Goal: Information Seeking & Learning: Find specific fact

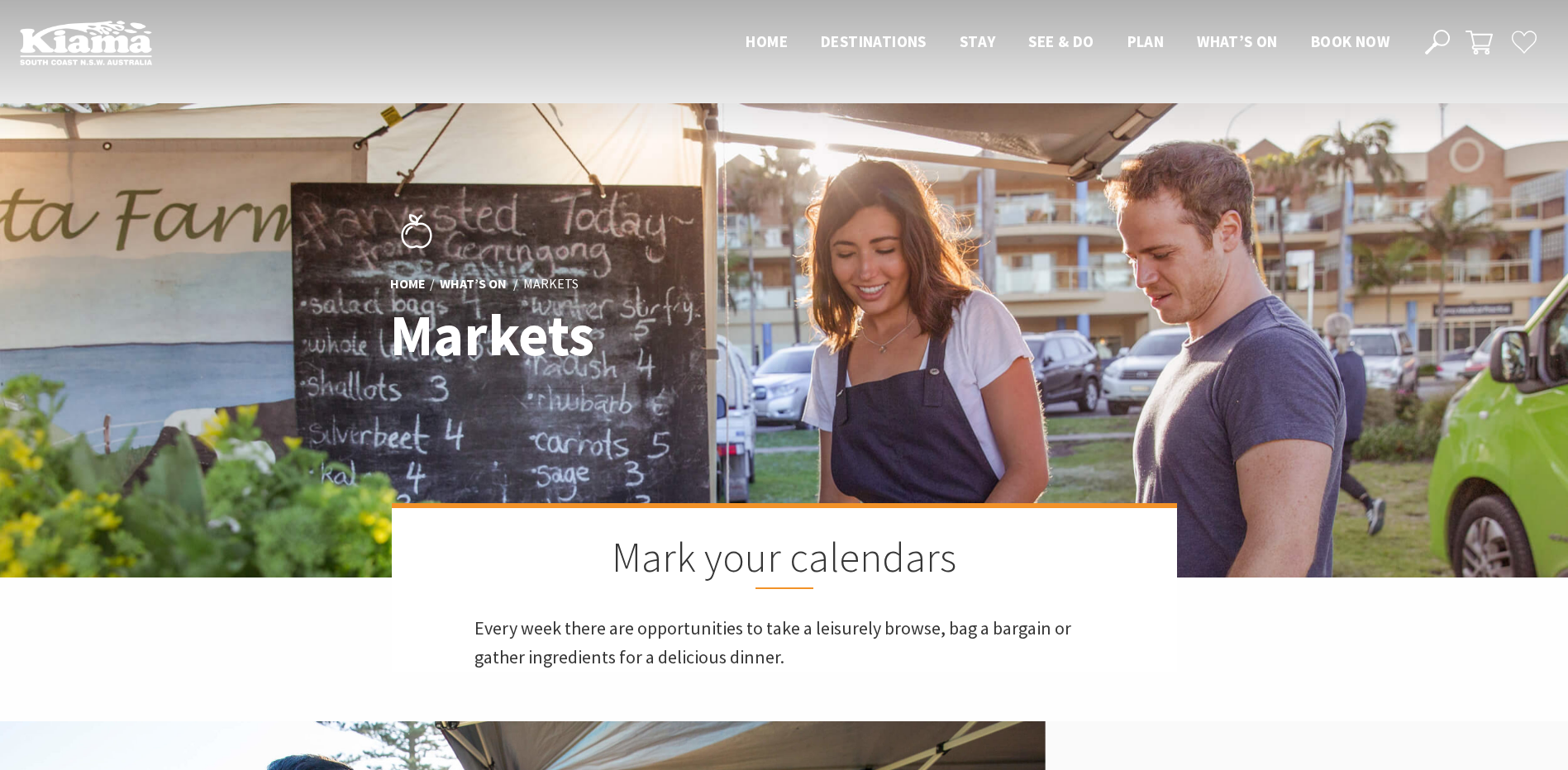
scroll to position [551, 0]
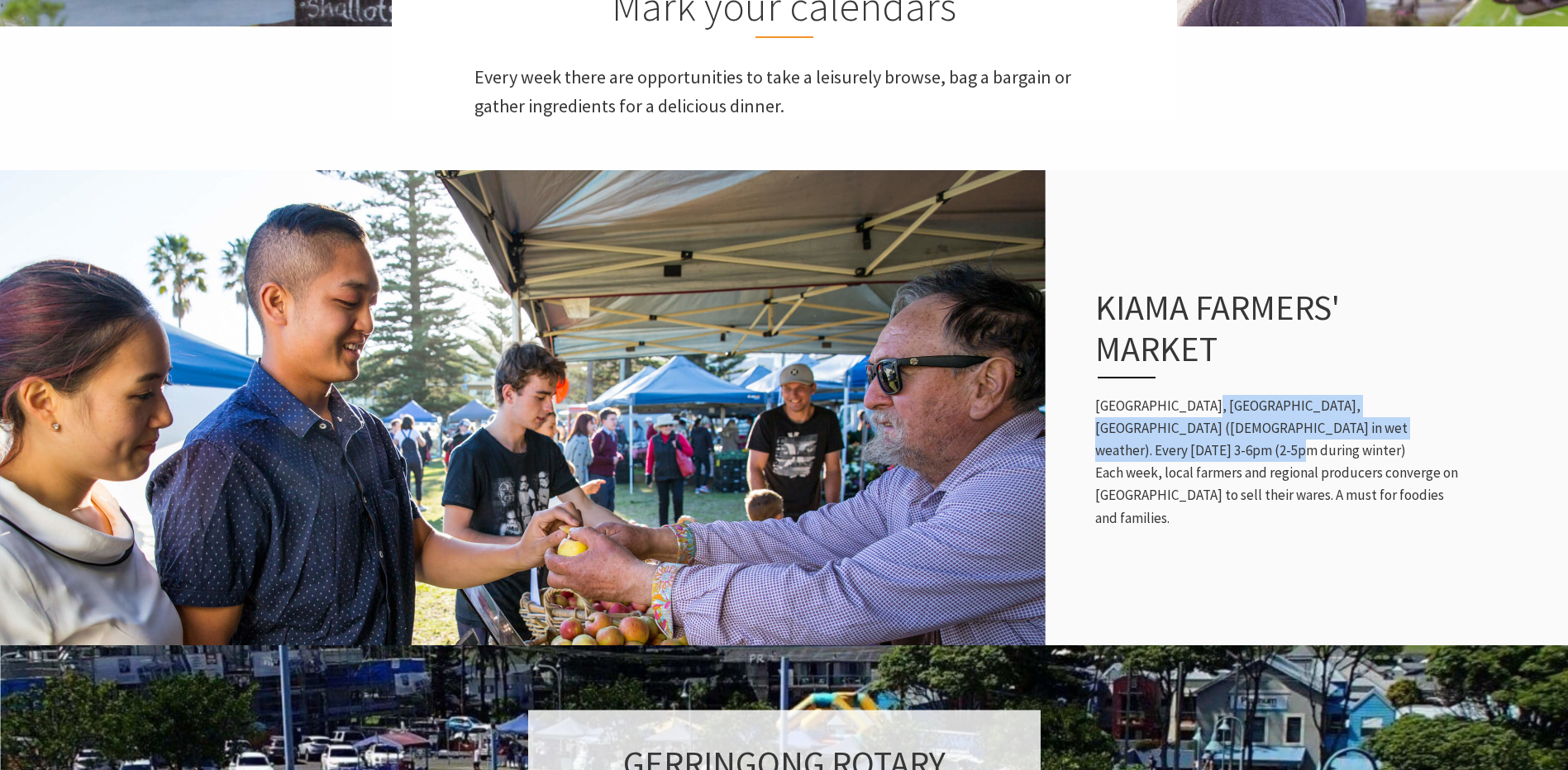
drag, startPoint x: 1197, startPoint y: 432, endPoint x: 1460, endPoint y: 446, distance: 263.4
click at [1460, 446] on div "Kiama Farmers' Market [GEOGRAPHIC_DATA], [GEOGRAPHIC_DATA], [GEOGRAPHIC_DATA] (…" at bounding box center [1277, 408] width 397 height 309
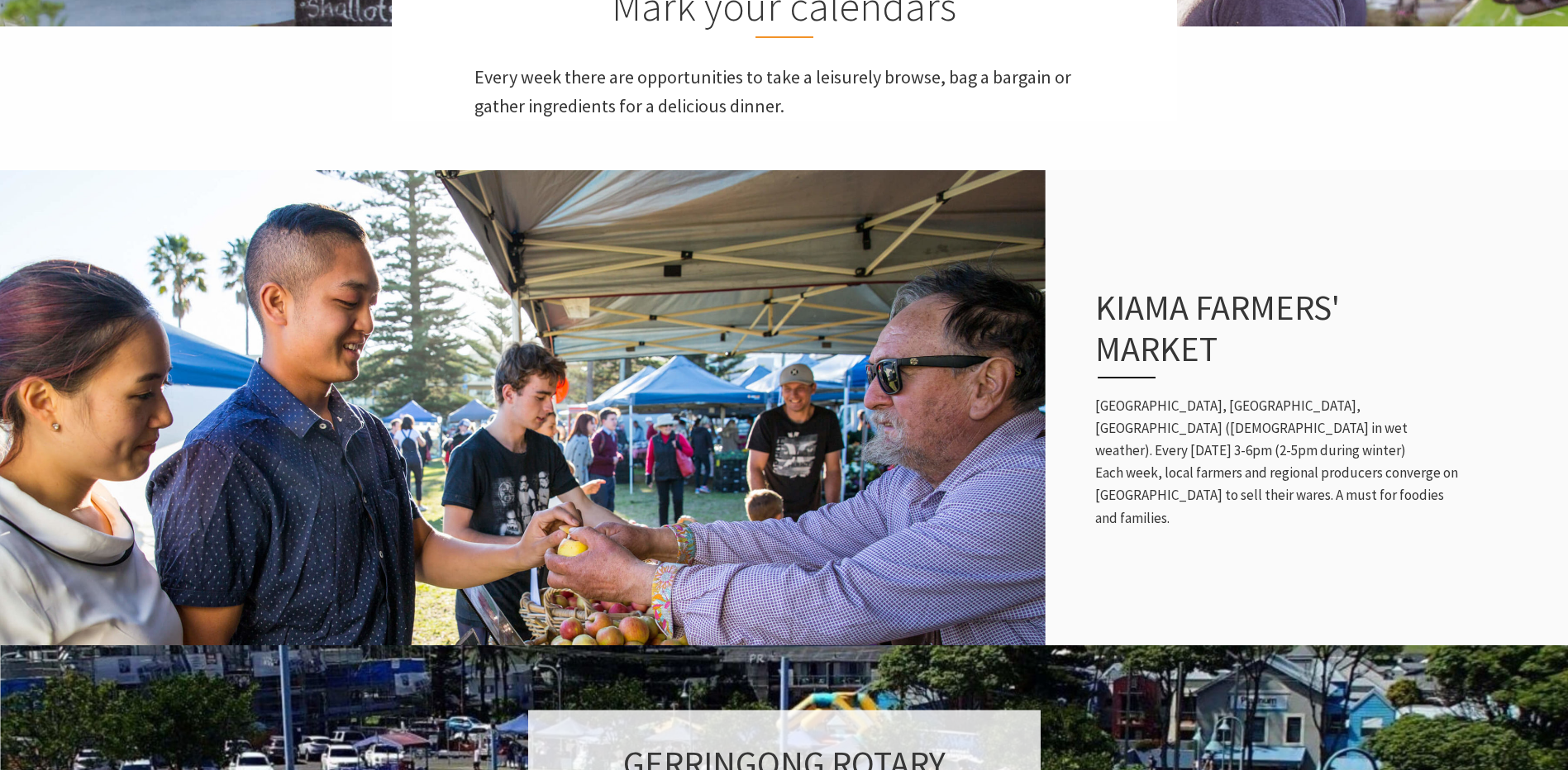
drag, startPoint x: 1460, startPoint y: 446, endPoint x: 1375, endPoint y: 473, distance: 89.2
click at [1376, 473] on p "[GEOGRAPHIC_DATA], [GEOGRAPHIC_DATA], [GEOGRAPHIC_DATA] ([DEMOGRAPHIC_DATA] in …" at bounding box center [1277, 462] width 363 height 134
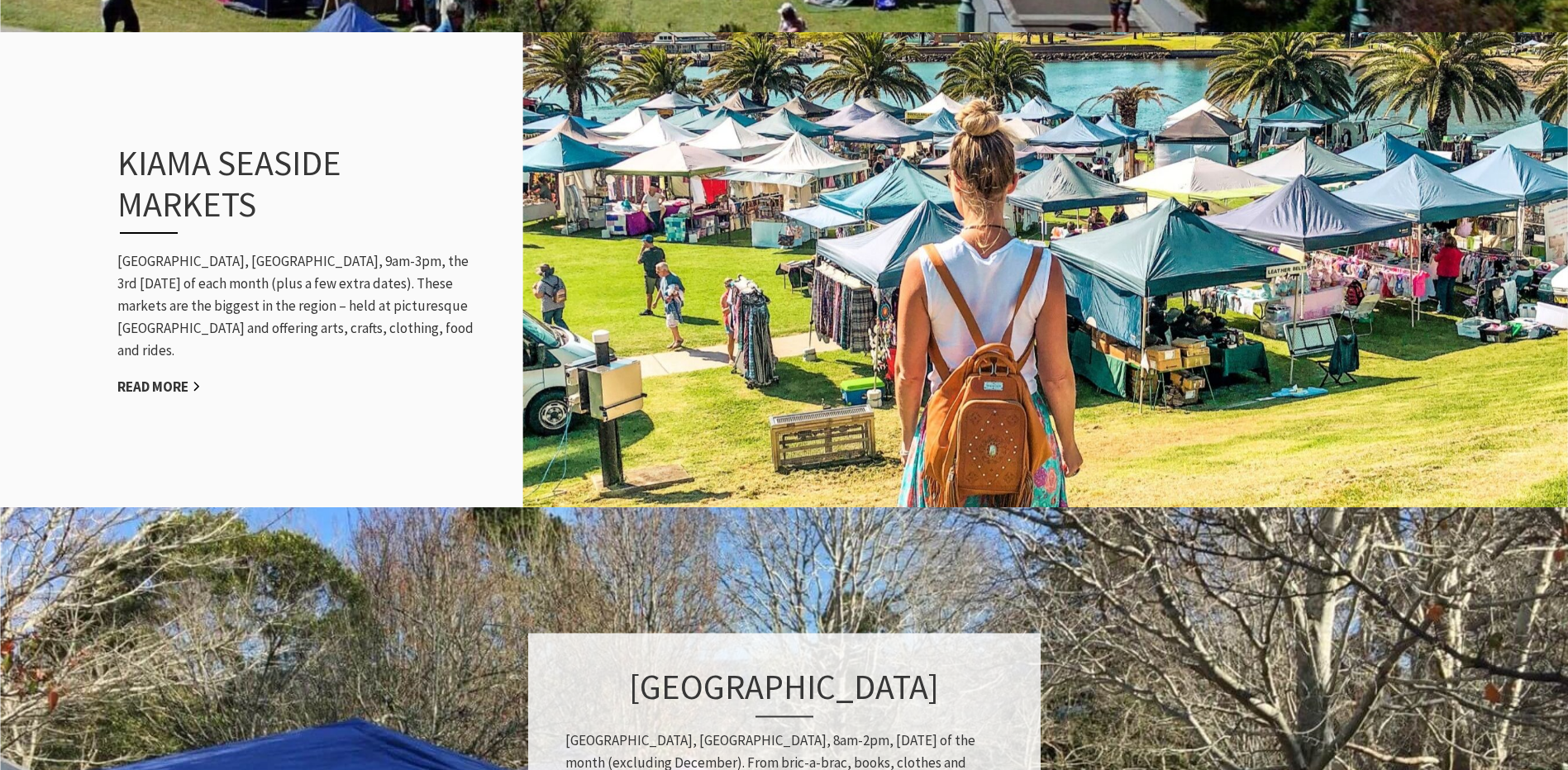
scroll to position [1652, 0]
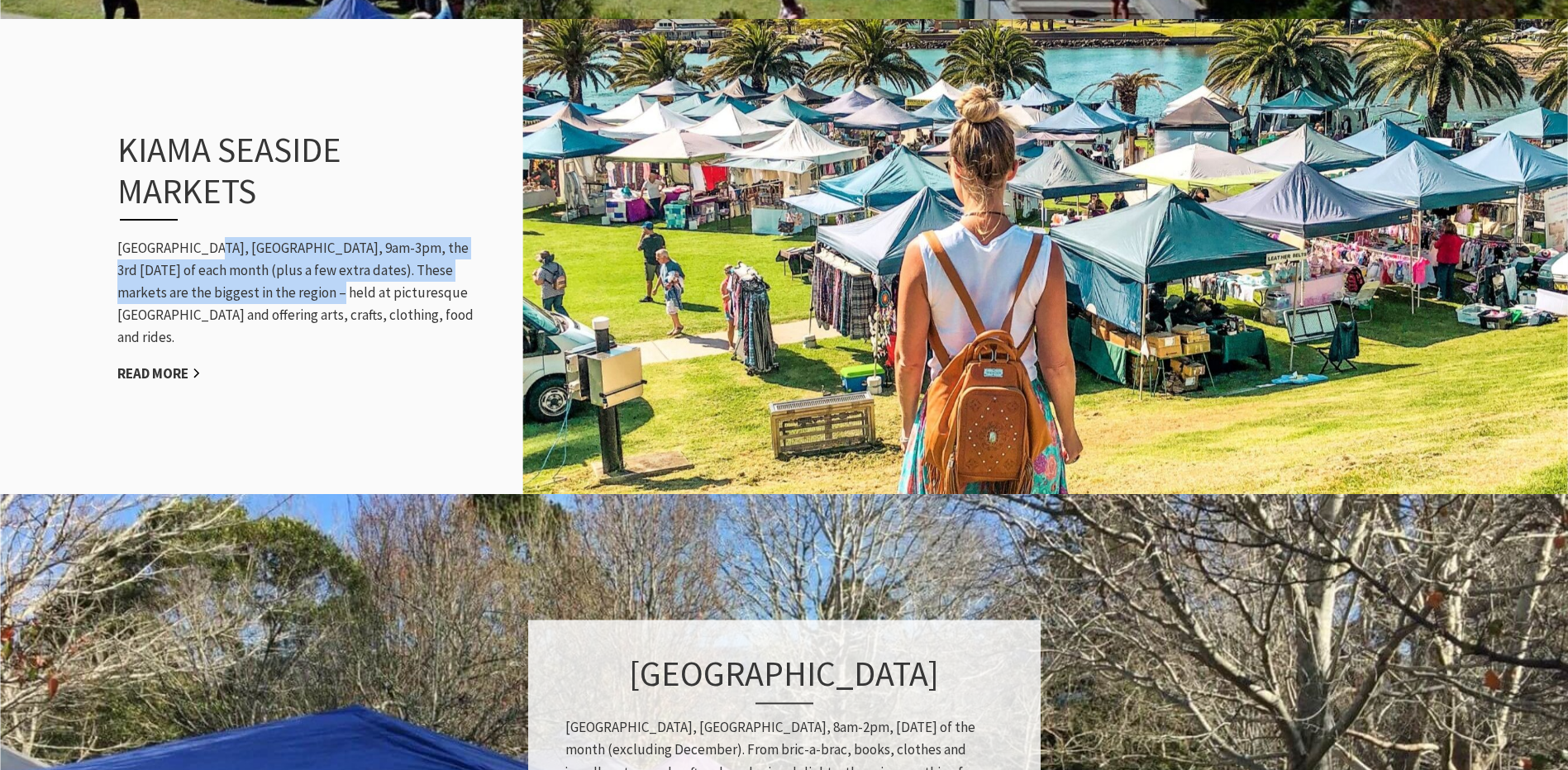
drag, startPoint x: 202, startPoint y: 260, endPoint x: 268, endPoint y: 298, distance: 76.2
click at [268, 298] on p "[GEOGRAPHIC_DATA], [GEOGRAPHIC_DATA], 9am-3pm, the 3rd [DATE] of each month (pl…" at bounding box center [299, 293] width 363 height 112
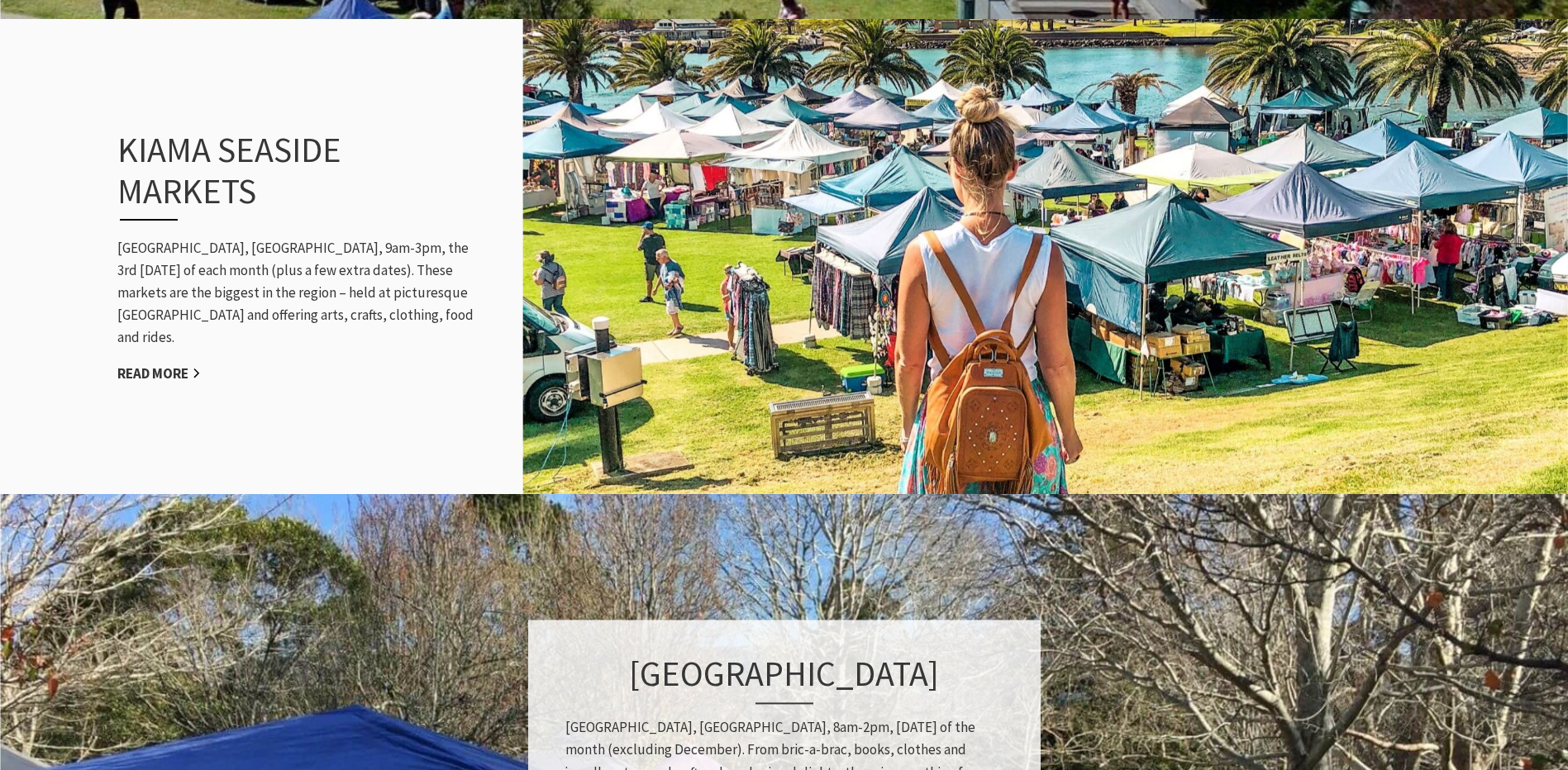
drag, startPoint x: 268, startPoint y: 298, endPoint x: 288, endPoint y: 326, distance: 34.4
click at [288, 326] on p "[GEOGRAPHIC_DATA], [GEOGRAPHIC_DATA], 9am-3pm, the 3rd [DATE] of each month (pl…" at bounding box center [299, 293] width 363 height 112
drag, startPoint x: 112, startPoint y: 253, endPoint x: 435, endPoint y: 256, distance: 323.0
click at [435, 256] on div "Kiama Seaside Markets [GEOGRAPHIC_DATA], [GEOGRAPHIC_DATA], 9am-3pm, the 3rd [D…" at bounding box center [299, 257] width 397 height 322
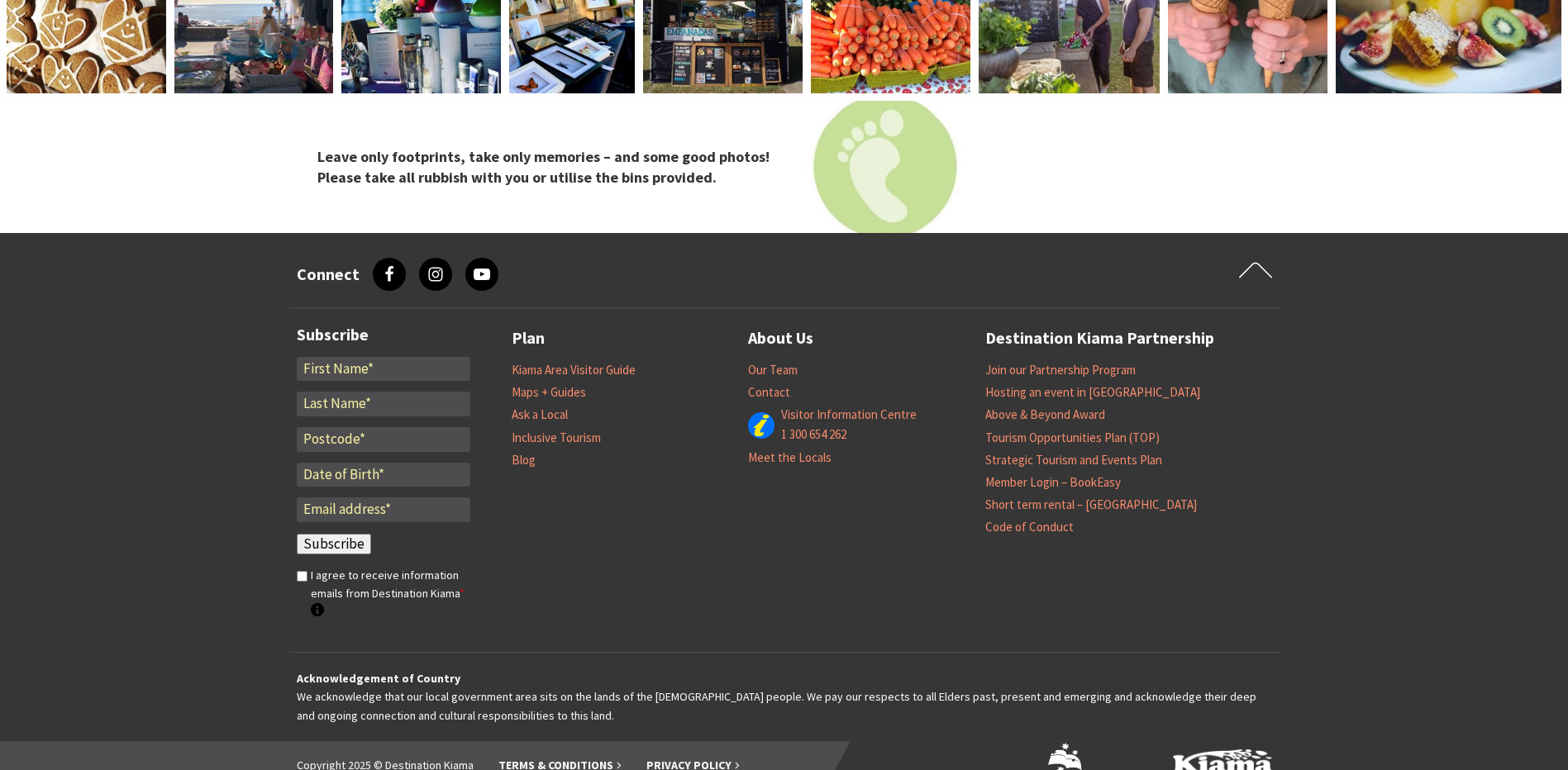
scroll to position [3571, 0]
